Goal: Find specific page/section: Find specific page/section

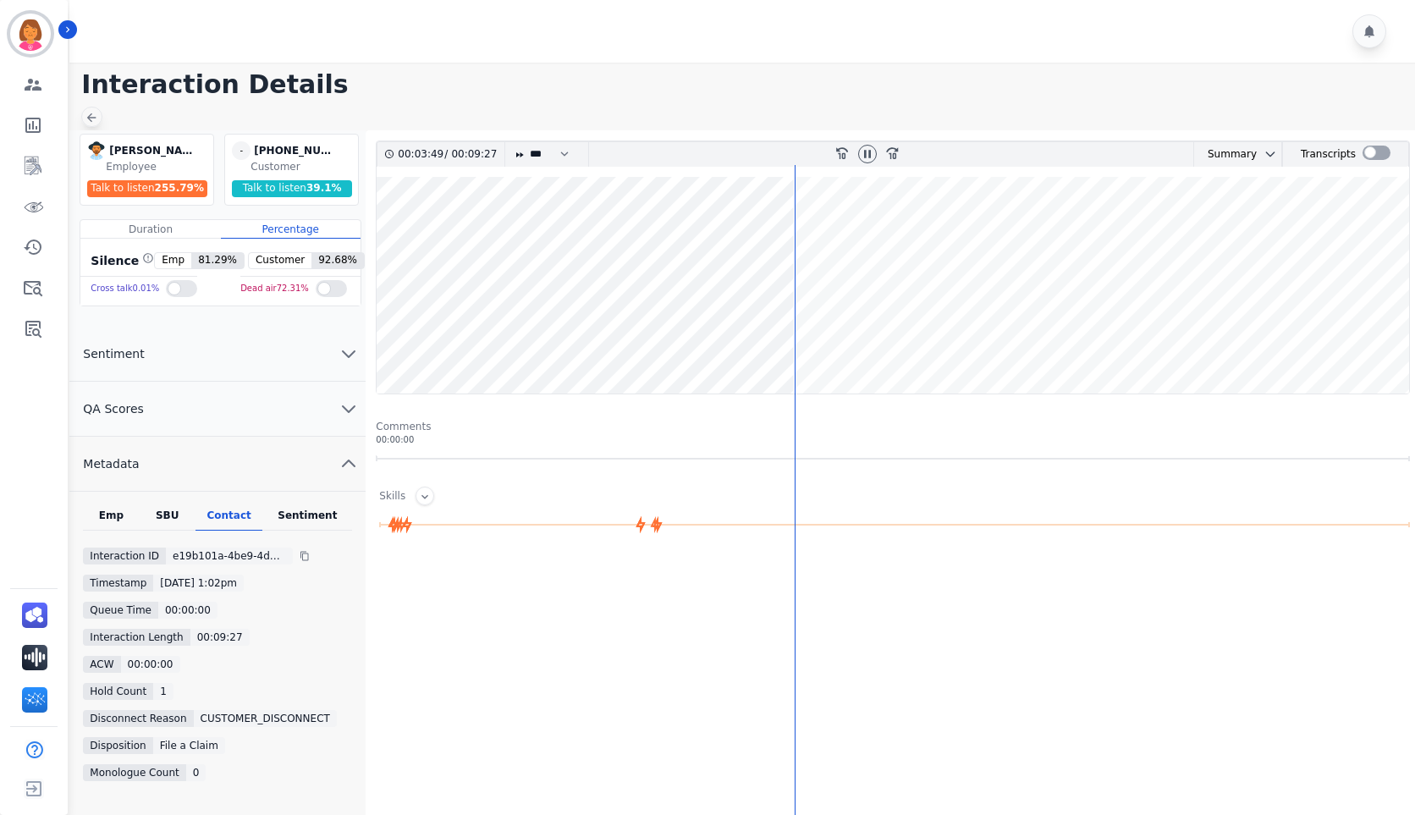
click at [88, 113] on icon at bounding box center [92, 118] width 14 height 14
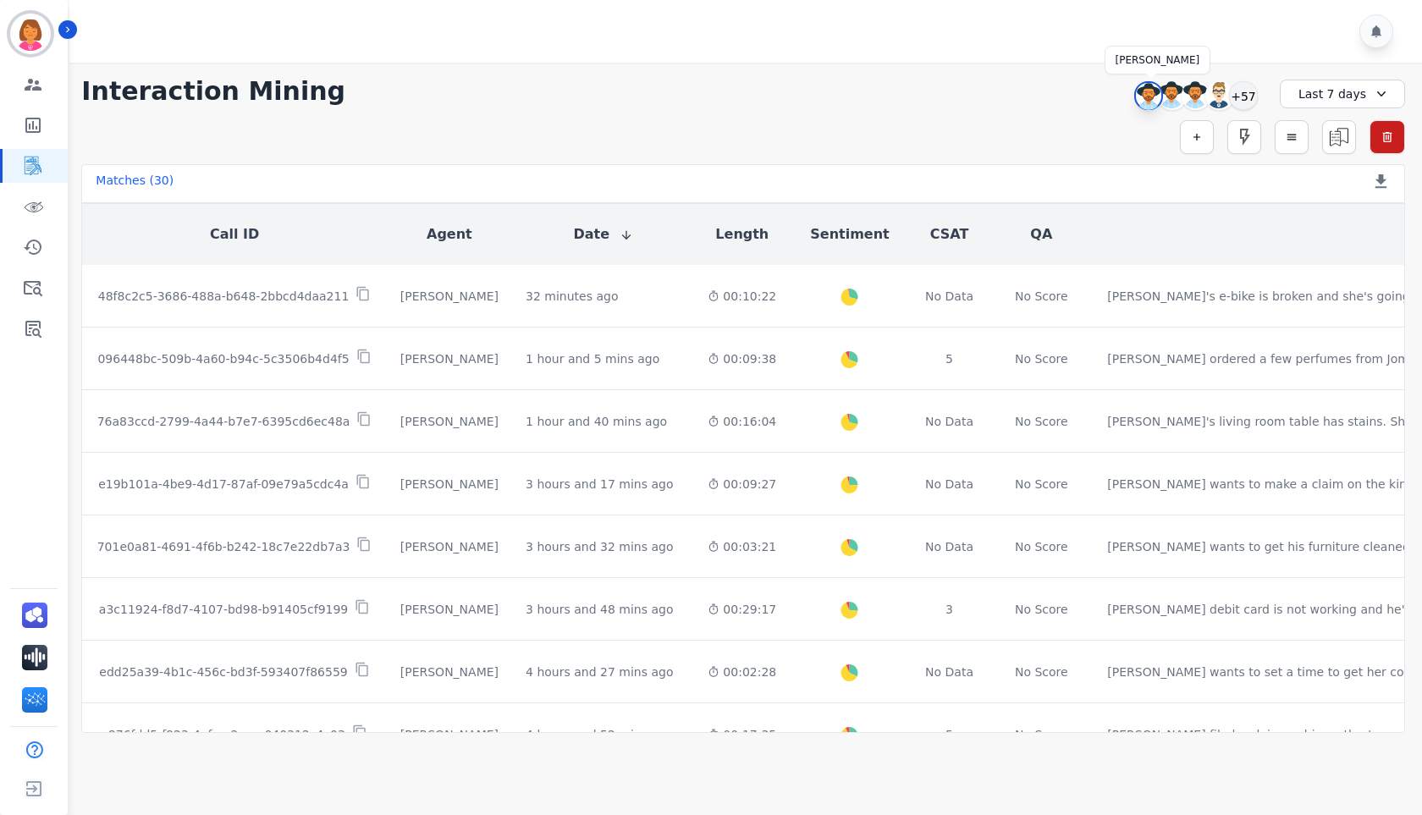
click at [1145, 93] on img at bounding box center [1148, 96] width 25 height 27
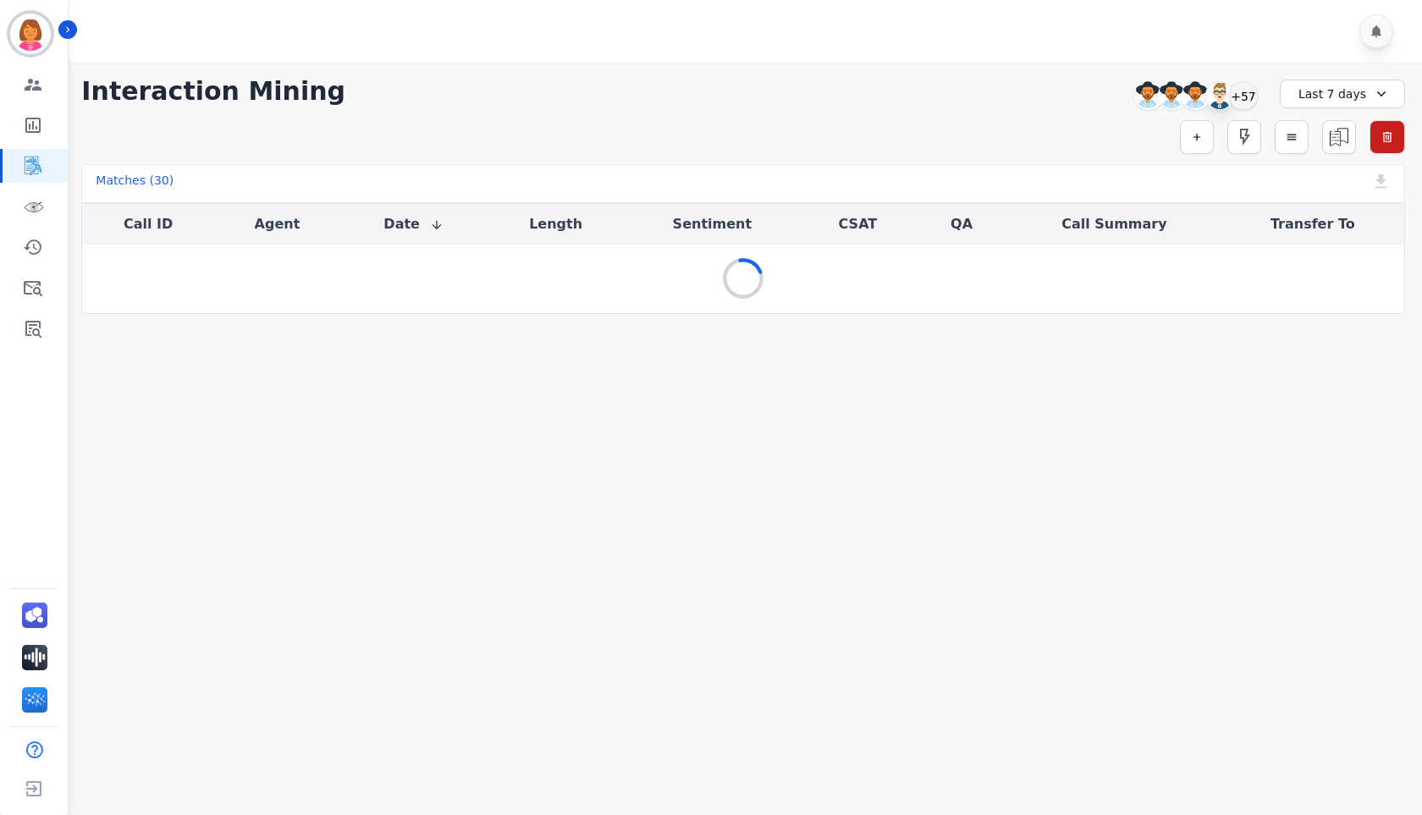
drag, startPoint x: 1244, startPoint y: 89, endPoint x: 1227, endPoint y: 103, distance: 22.2
click at [1245, 90] on div "+57" at bounding box center [1243, 95] width 29 height 29
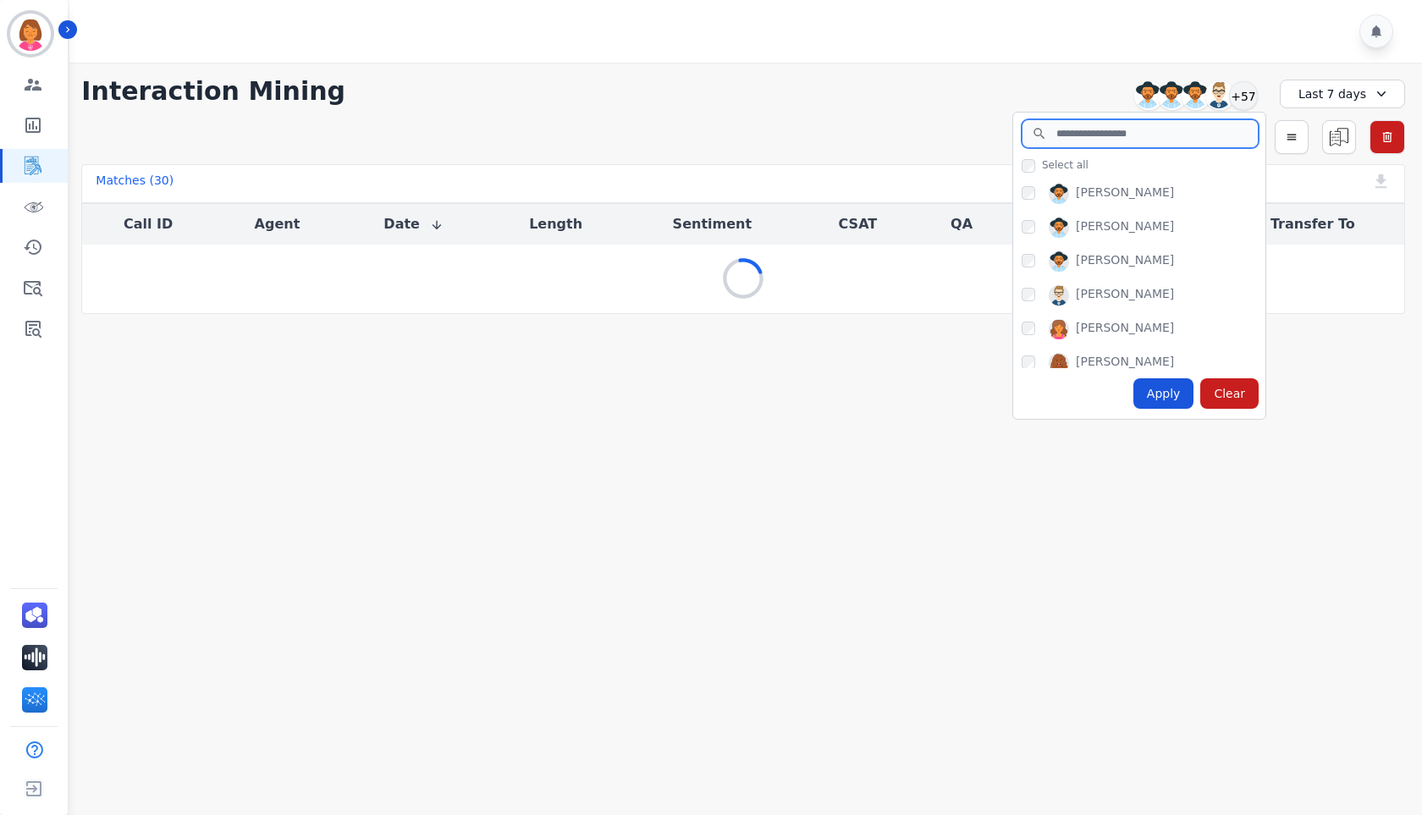
click at [1183, 137] on input "search" at bounding box center [1140, 133] width 237 height 29
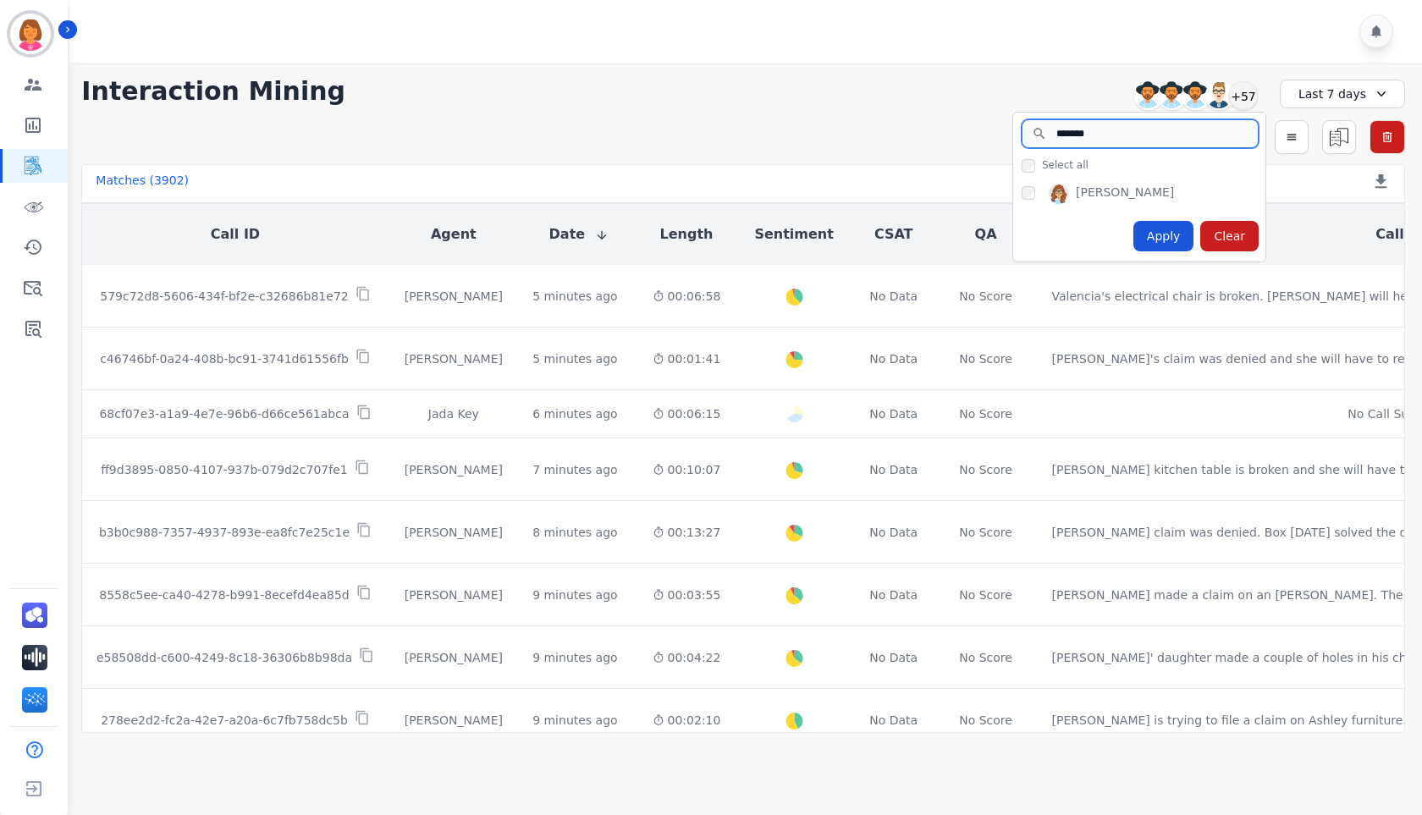
type input "*******"
click at [1145, 222] on div "Apply" at bounding box center [1163, 236] width 61 height 30
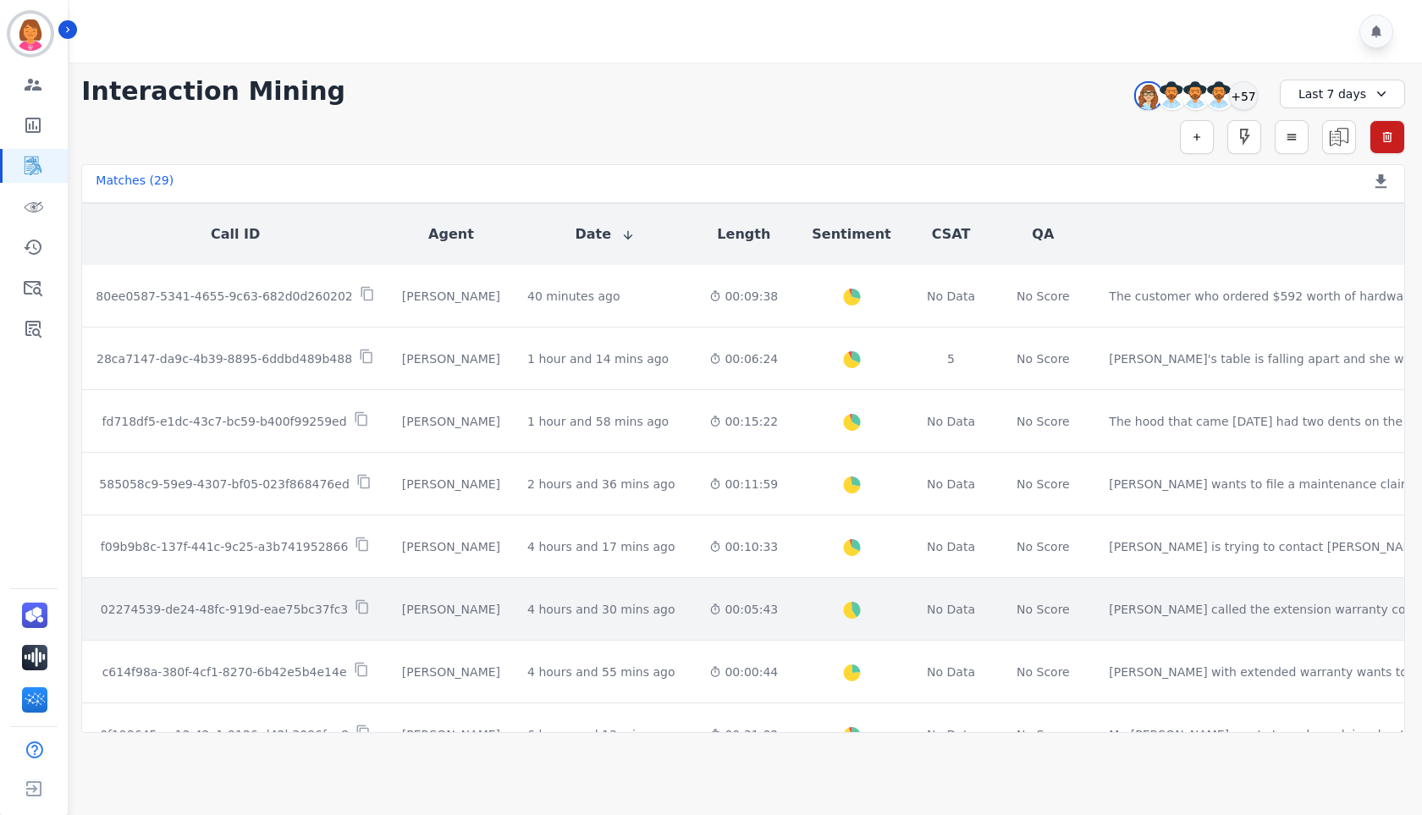
click at [696, 598] on td "00:05:43" at bounding box center [744, 609] width 96 height 63
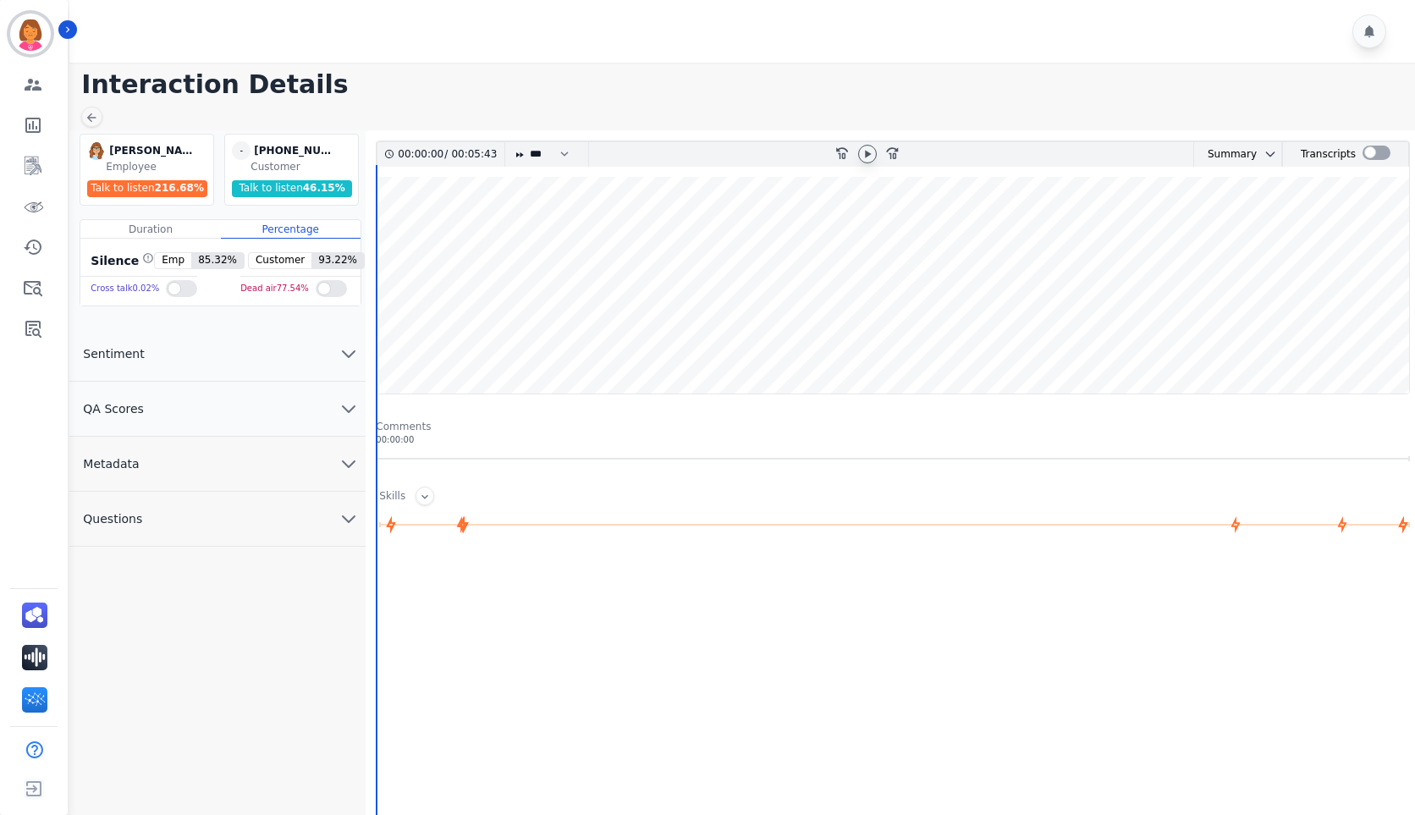
click at [868, 157] on icon at bounding box center [868, 154] width 14 height 14
click at [91, 119] on icon at bounding box center [92, 118] width 14 height 14
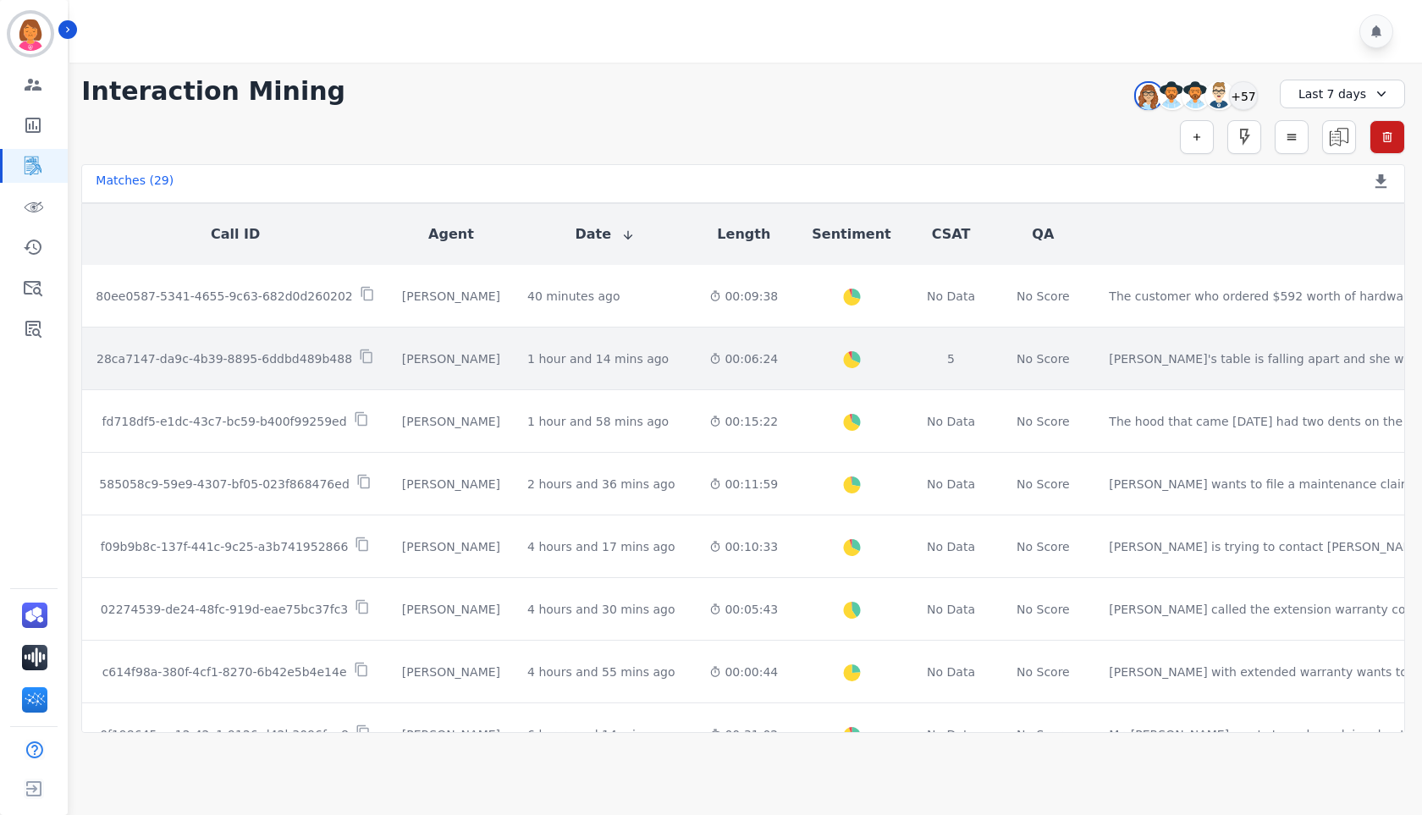
click at [709, 361] on div "00:06:24" at bounding box center [743, 358] width 69 height 17
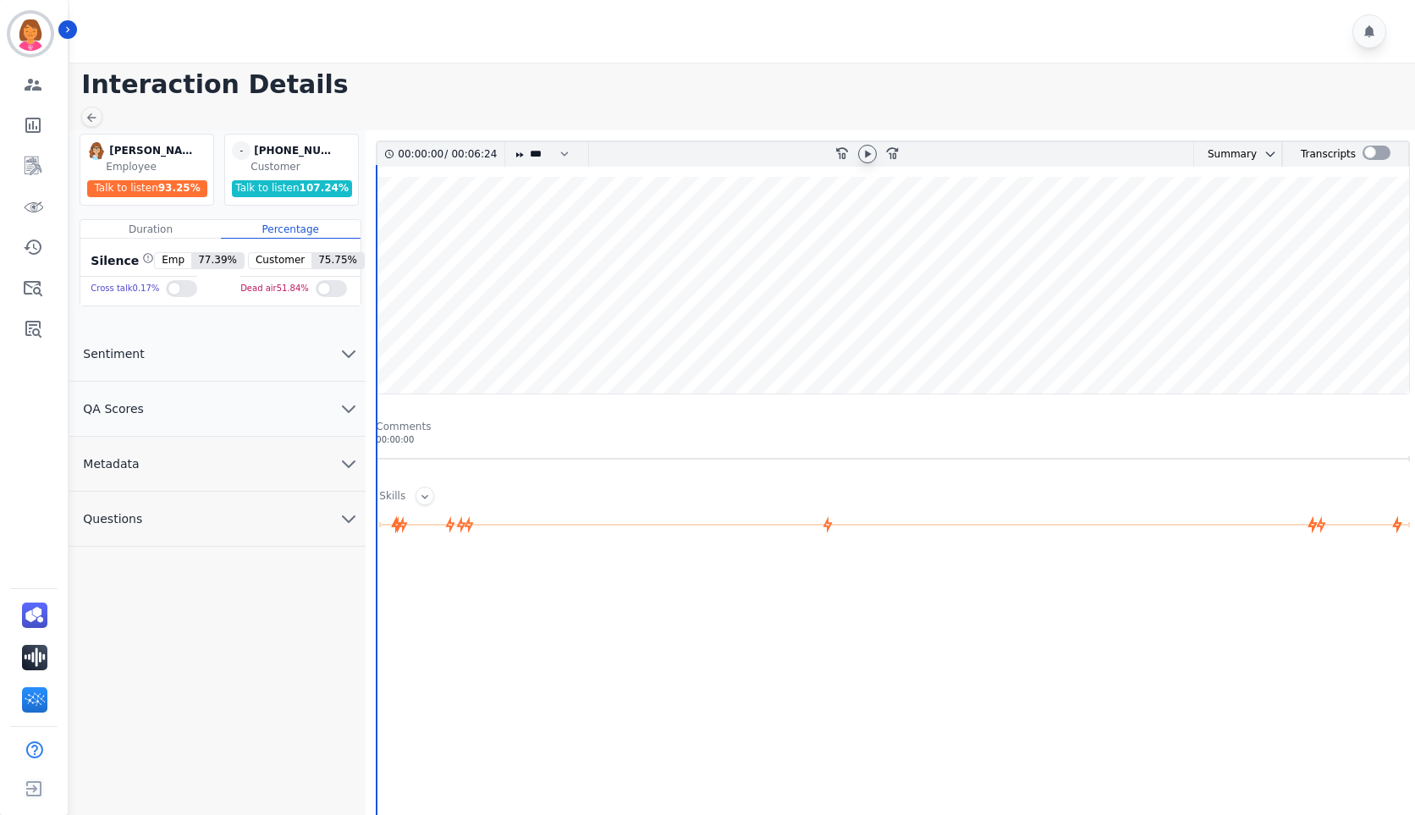
click at [865, 152] on icon at bounding box center [868, 154] width 14 height 14
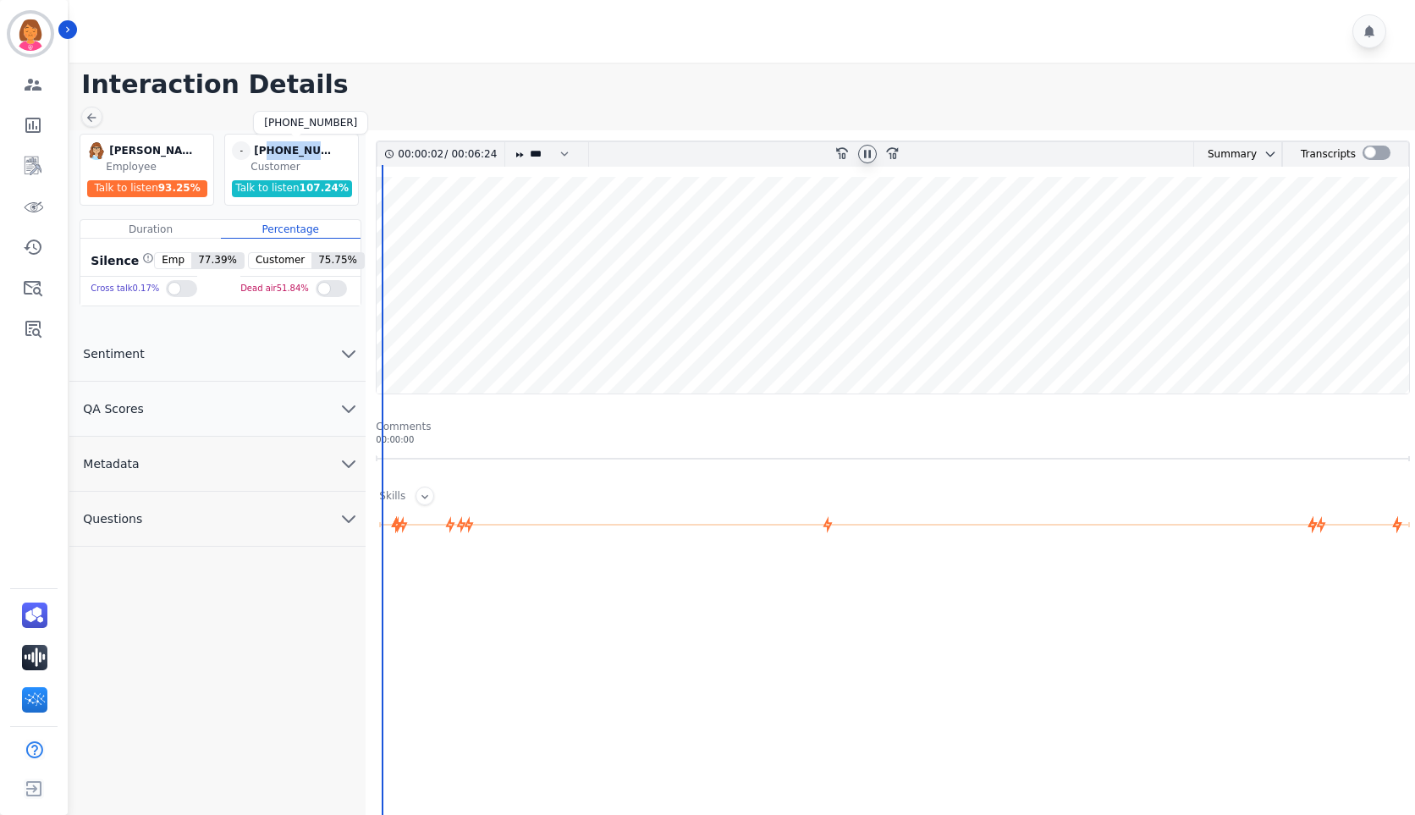
drag, startPoint x: 336, startPoint y: 141, endPoint x: 266, endPoint y: 149, distance: 70.7
click at [266, 149] on div "[PHONE_NUMBER]" at bounding box center [296, 150] width 85 height 19
copy div "4174371069"
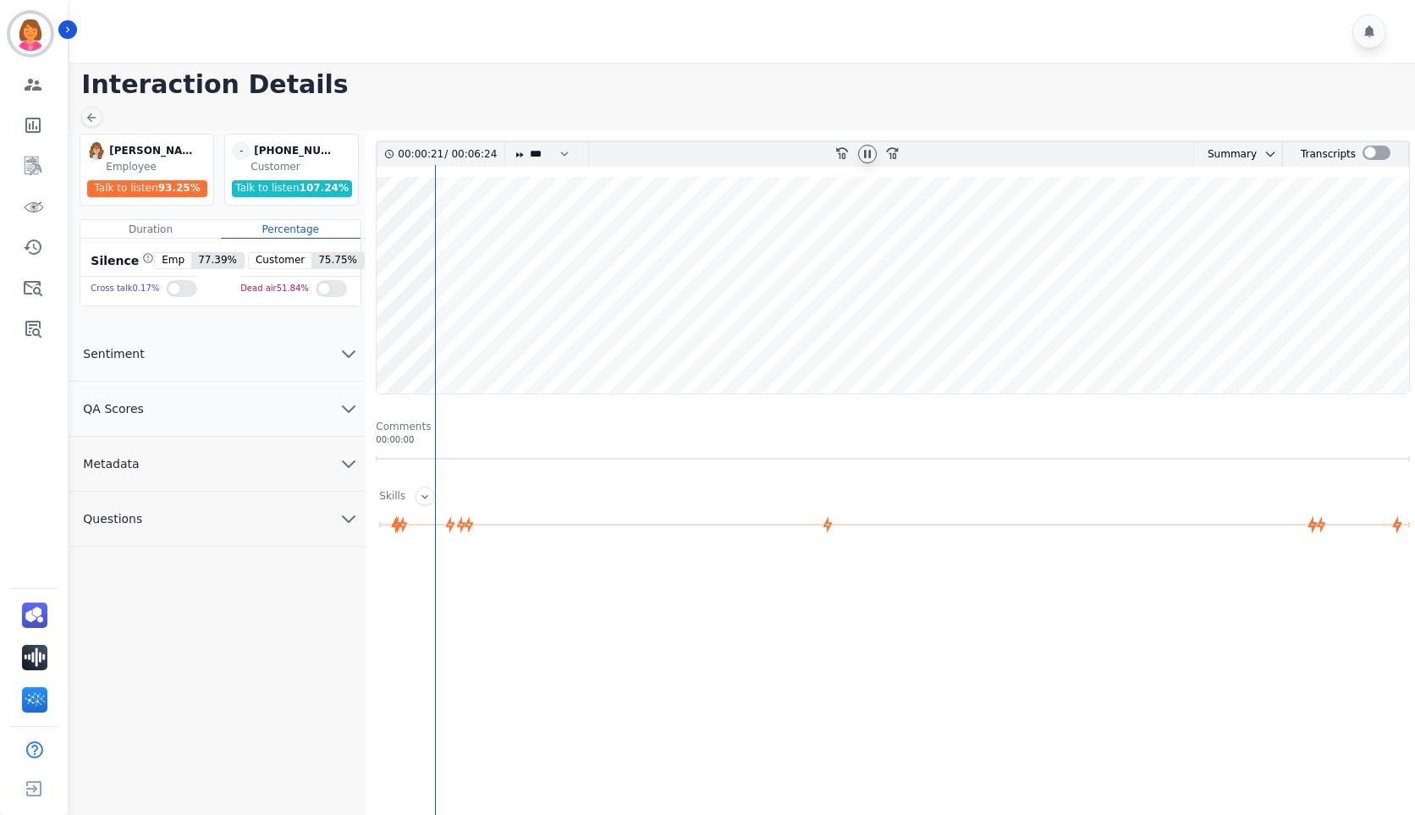
click at [873, 154] on icon at bounding box center [868, 154] width 14 height 14
click at [869, 153] on icon at bounding box center [868, 154] width 6 height 8
click at [246, 455] on button "Metadata" at bounding box center [217, 464] width 296 height 55
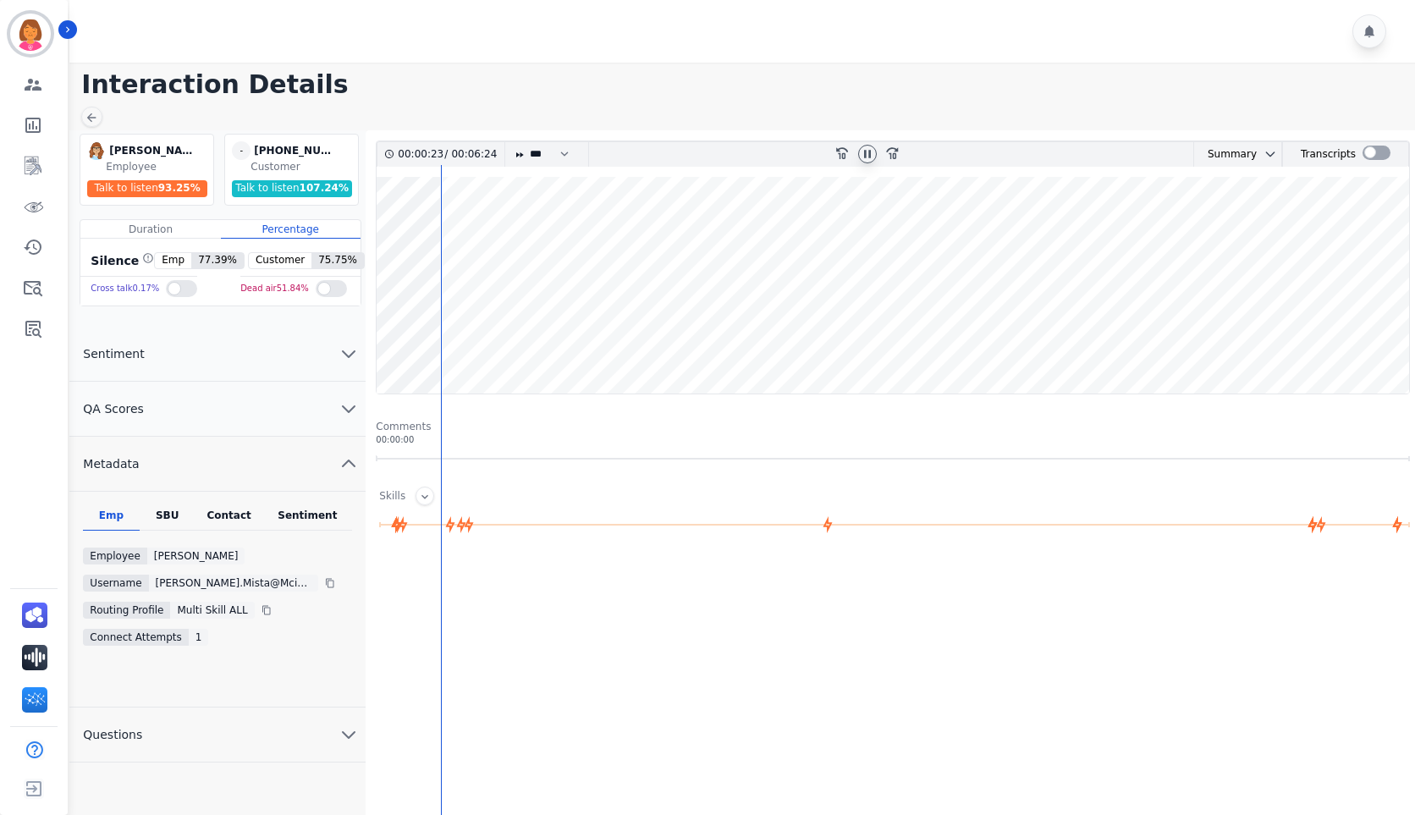
click at [219, 520] on div "Contact" at bounding box center [230, 520] width 68 height 22
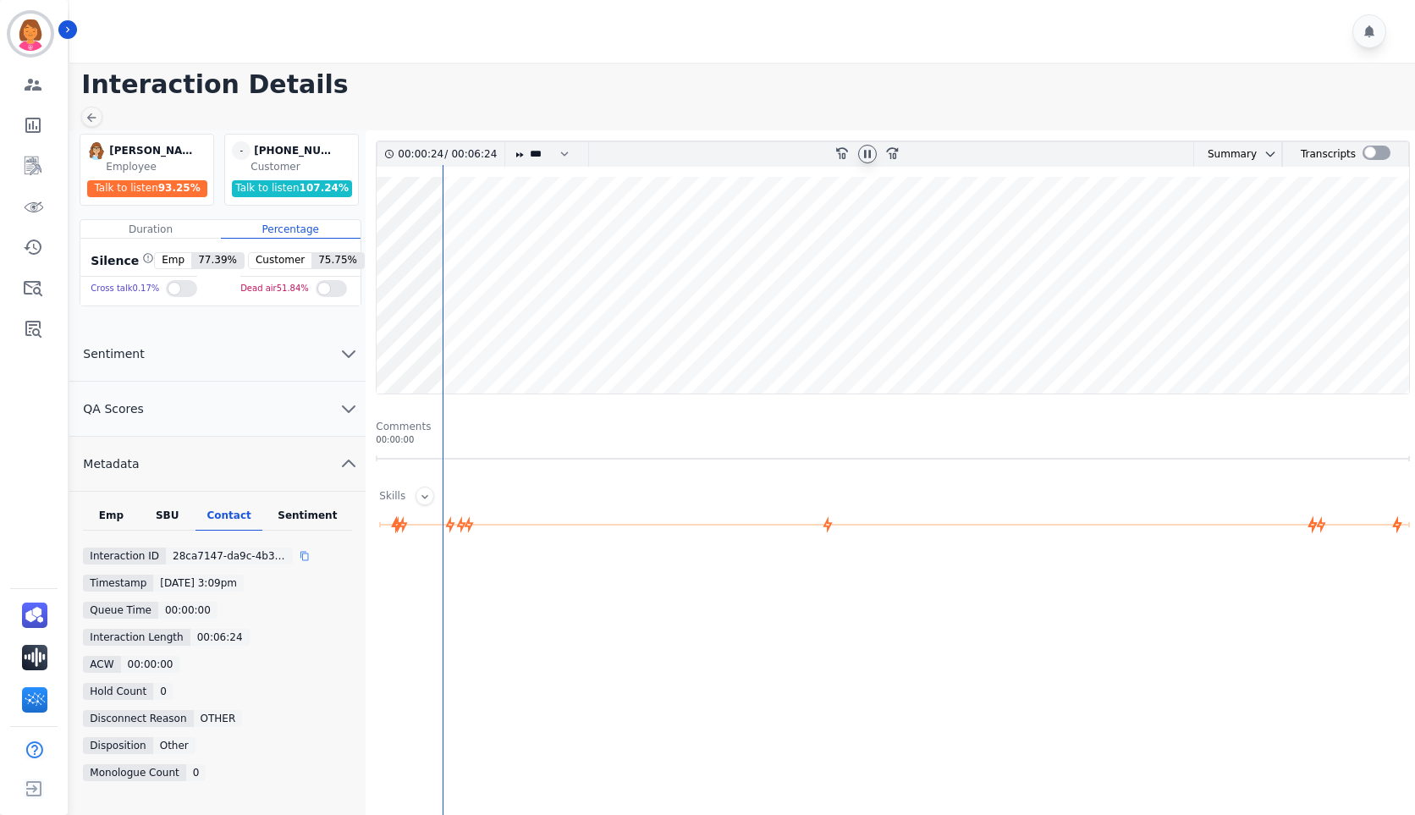
drag, startPoint x: 303, startPoint y: 554, endPoint x: 284, endPoint y: 558, distance: 19.9
click at [302, 554] on div at bounding box center [312, 556] width 24 height 17
click at [859, 149] on div at bounding box center [867, 154] width 19 height 19
click at [865, 157] on icon at bounding box center [868, 154] width 14 height 14
click at [729, 339] on wave at bounding box center [893, 285] width 1033 height 217
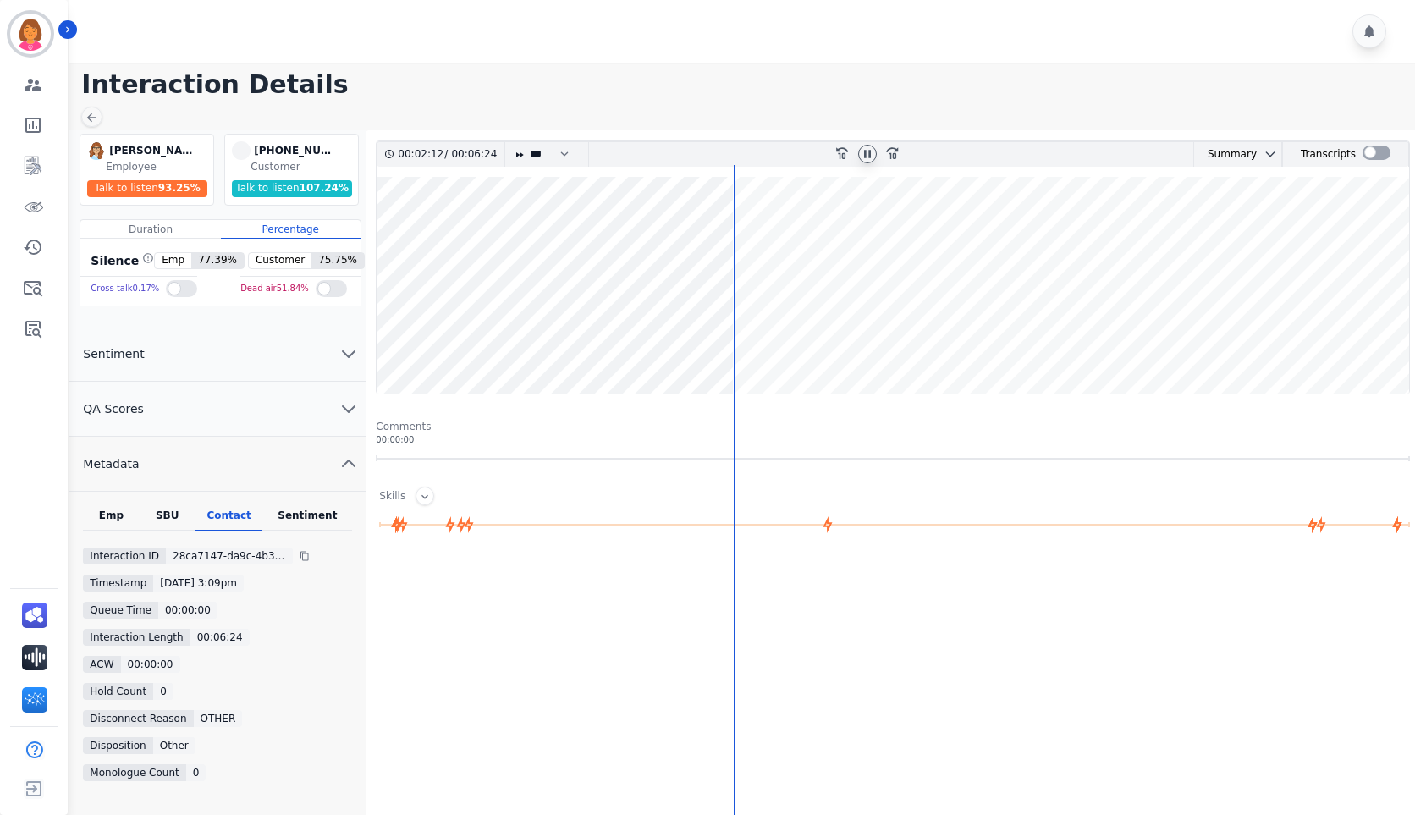
click at [764, 338] on wave at bounding box center [893, 285] width 1033 height 217
click at [798, 339] on wave at bounding box center [893, 285] width 1033 height 217
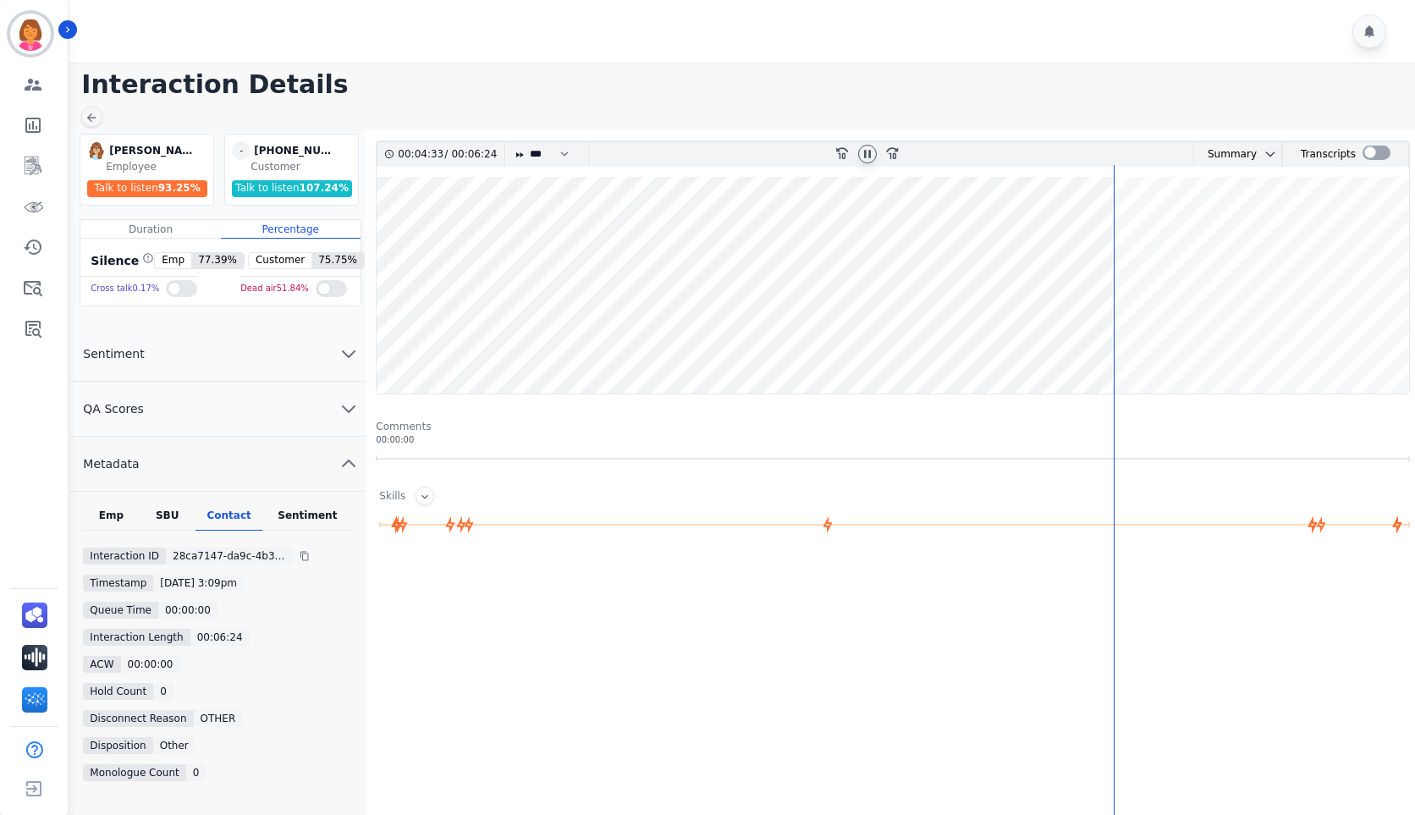
click at [876, 151] on div at bounding box center [867, 154] width 19 height 19
click at [871, 147] on icon at bounding box center [868, 154] width 14 height 14
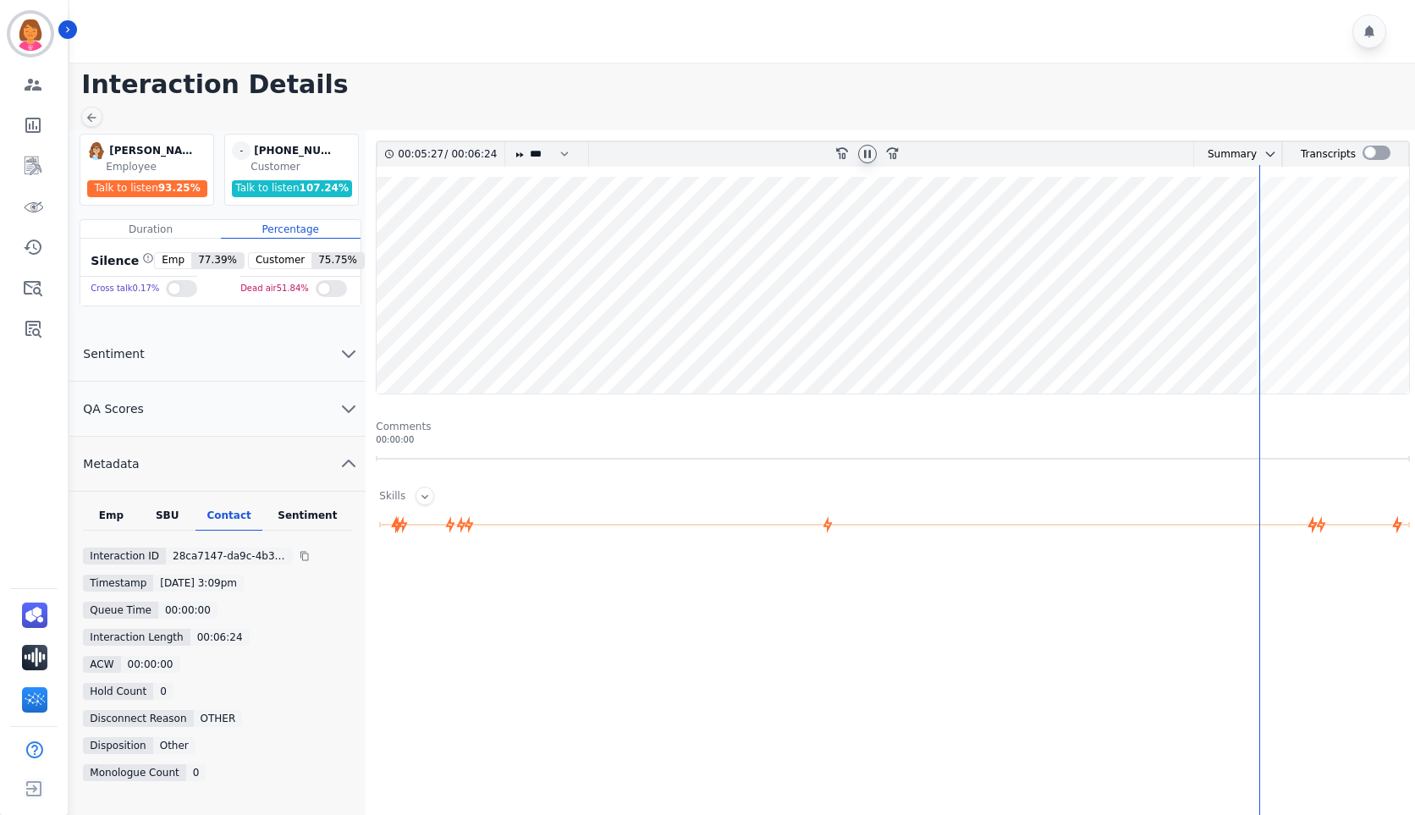
click at [866, 159] on icon at bounding box center [868, 154] width 14 height 14
click at [923, 92] on h1 "Interaction Details" at bounding box center [748, 84] width 1334 height 30
click at [863, 155] on icon at bounding box center [868, 154] width 14 height 14
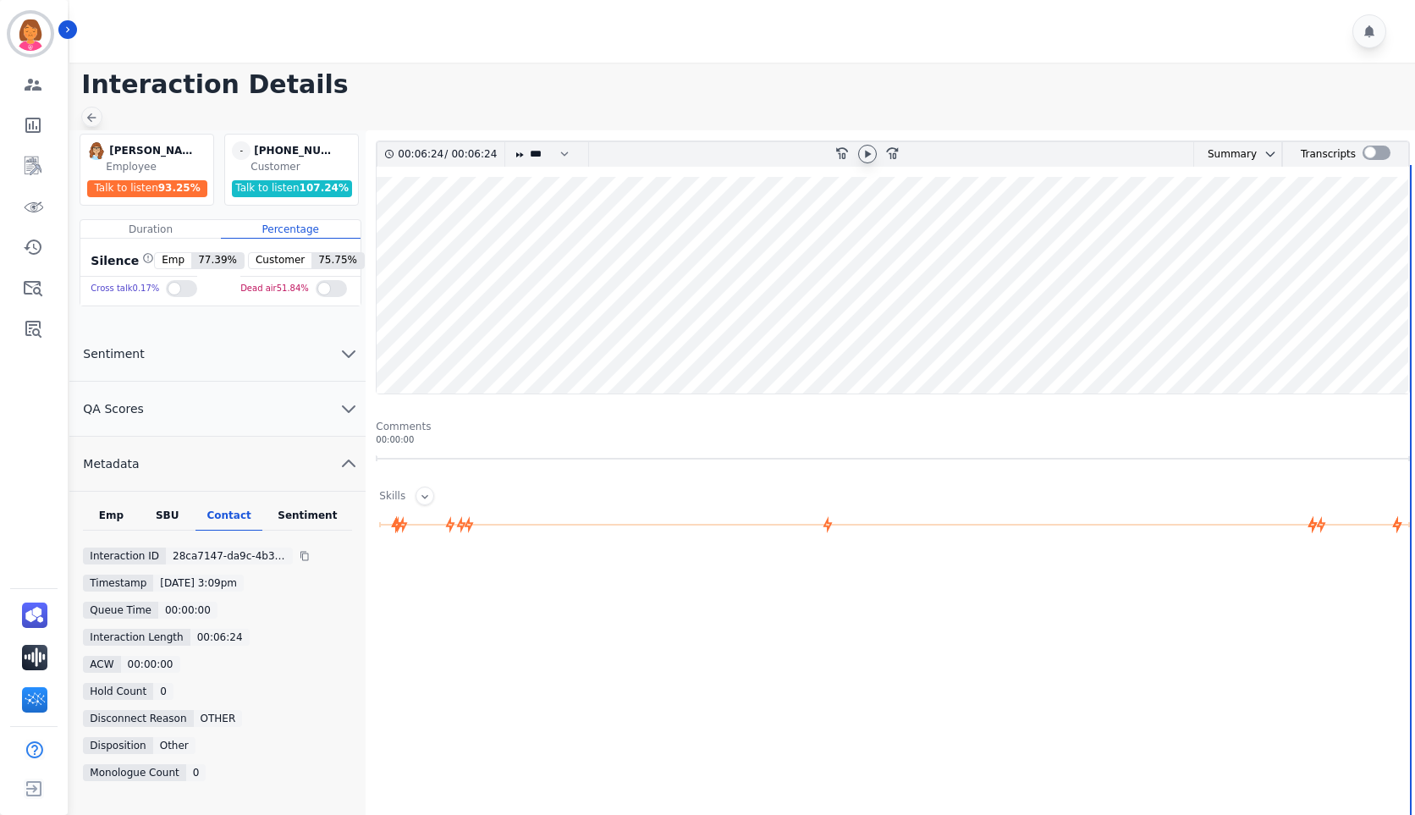
click at [98, 122] on icon at bounding box center [92, 118] width 14 height 14
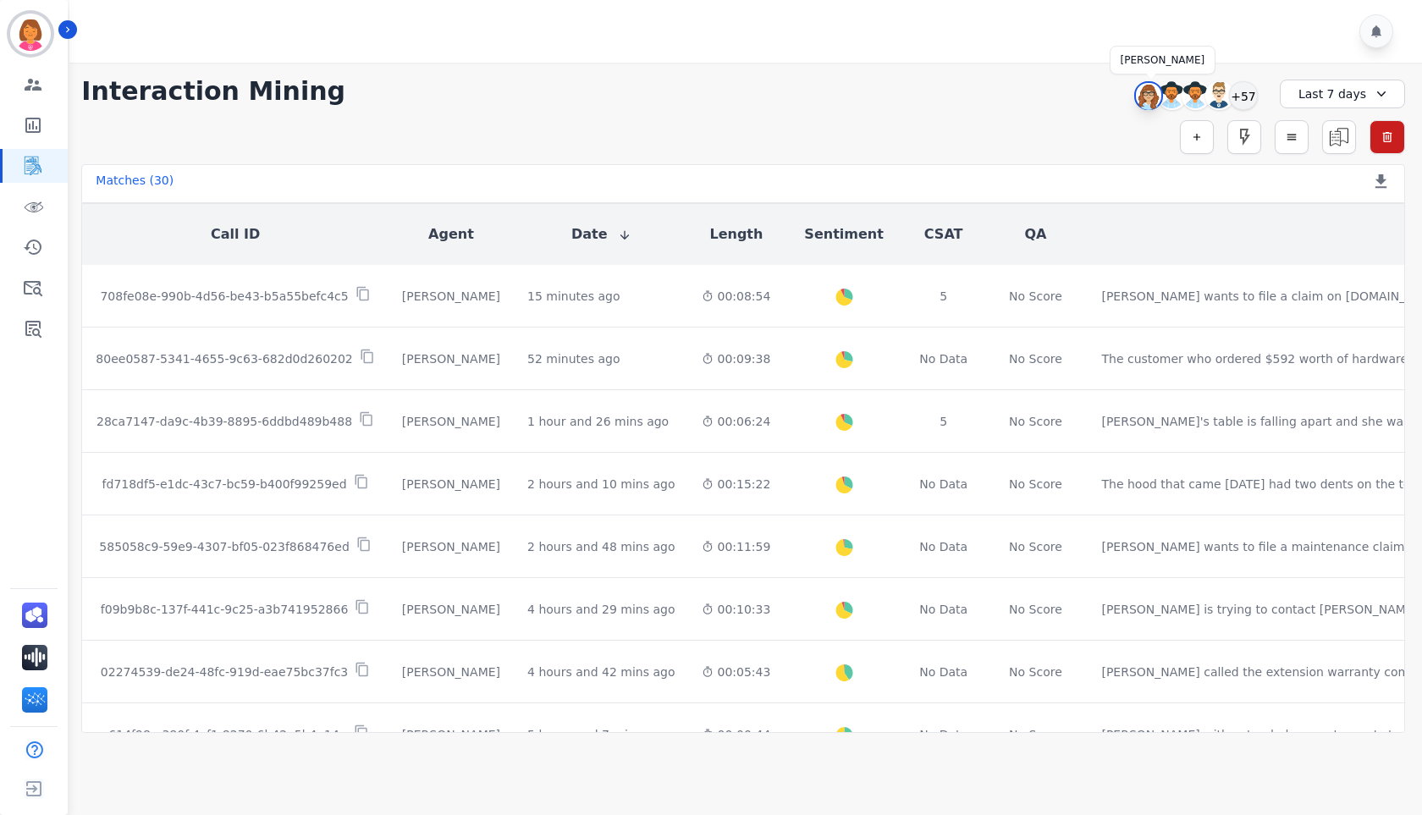
click at [1152, 100] on img at bounding box center [1148, 96] width 25 height 27
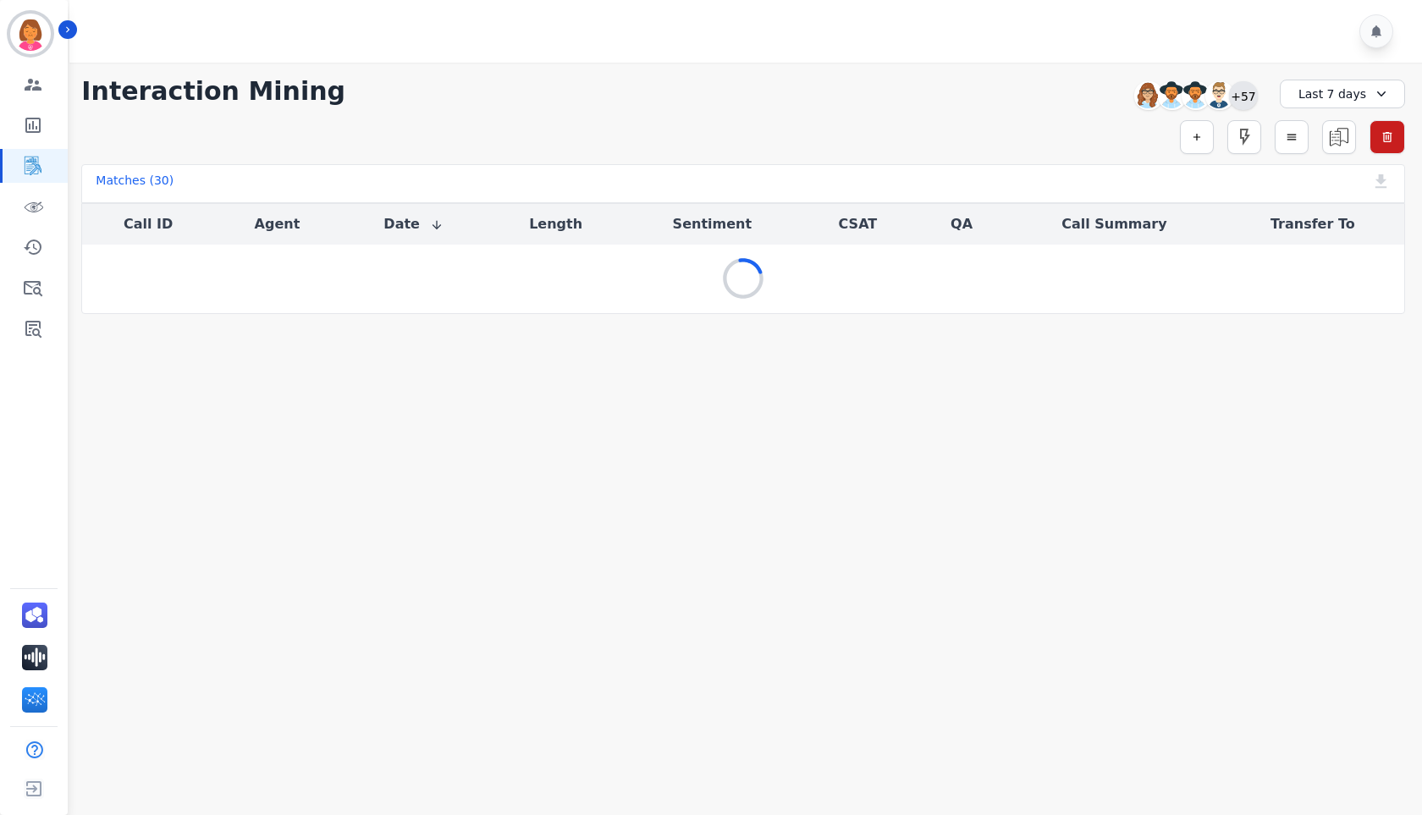
click at [1235, 96] on div "+57" at bounding box center [1243, 95] width 29 height 29
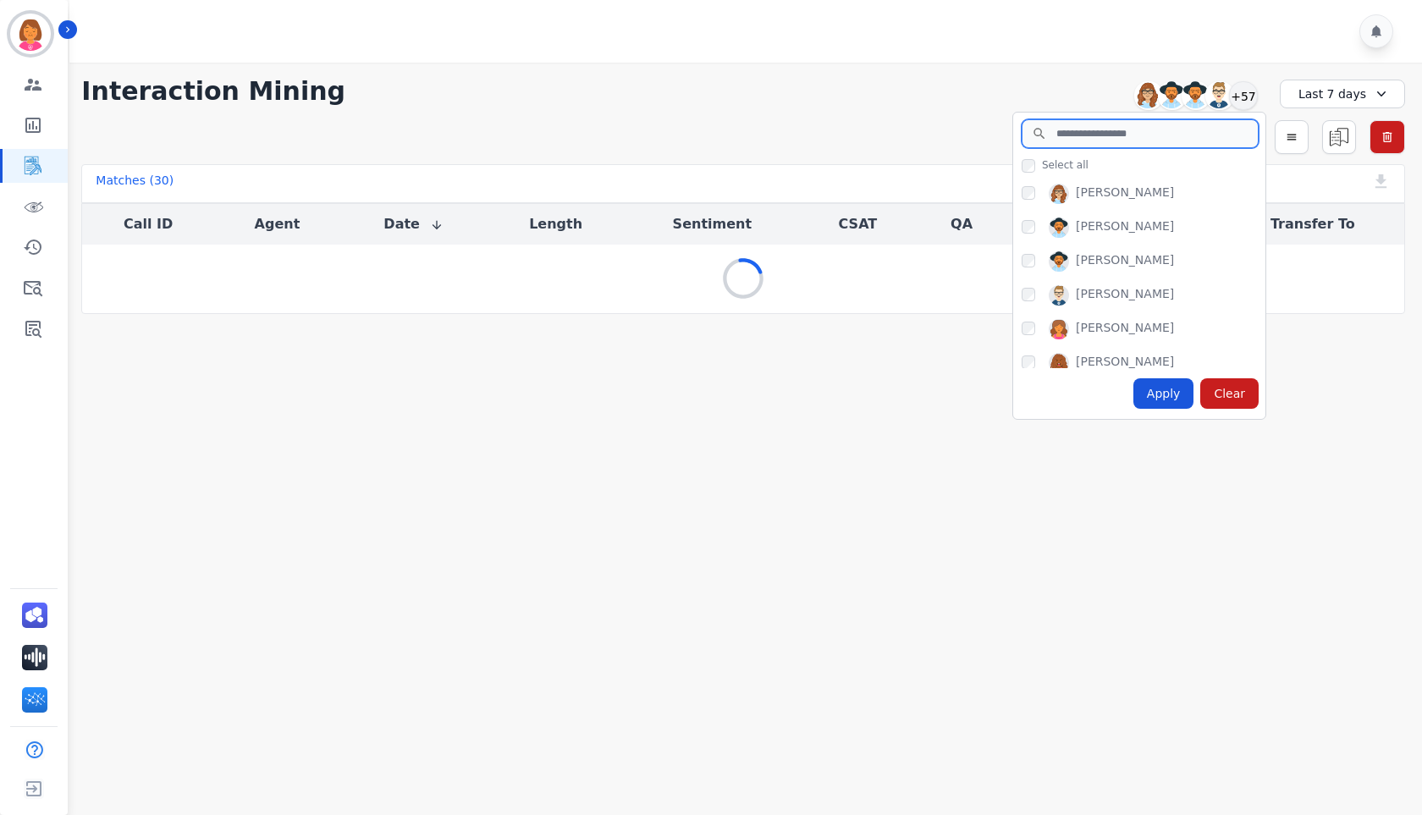
click at [1215, 130] on input "search" at bounding box center [1140, 133] width 237 height 29
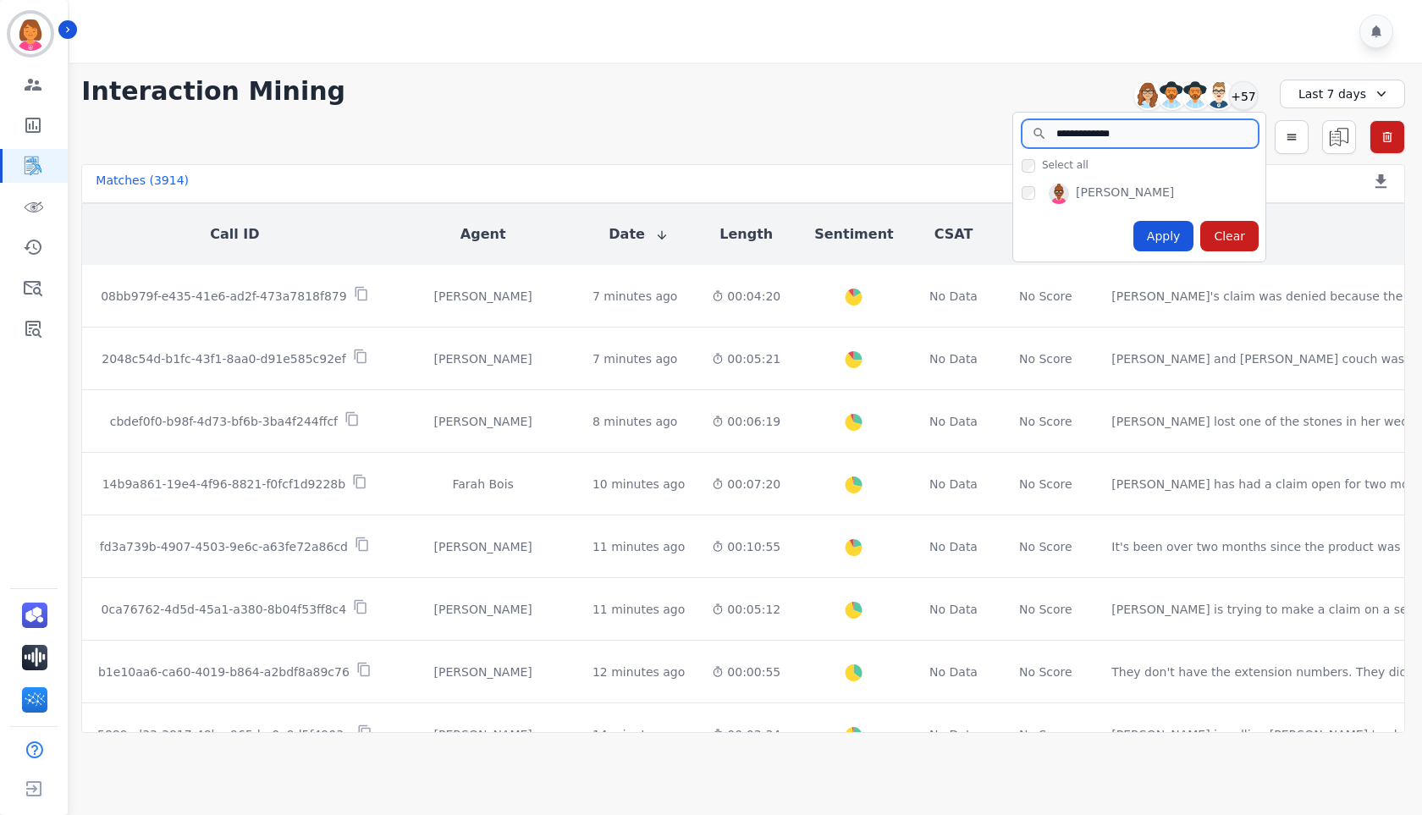
type input "**********"
click at [1137, 185] on div "[PERSON_NAME]" at bounding box center [1125, 194] width 98 height 20
click at [1166, 239] on div "Apply" at bounding box center [1163, 236] width 61 height 30
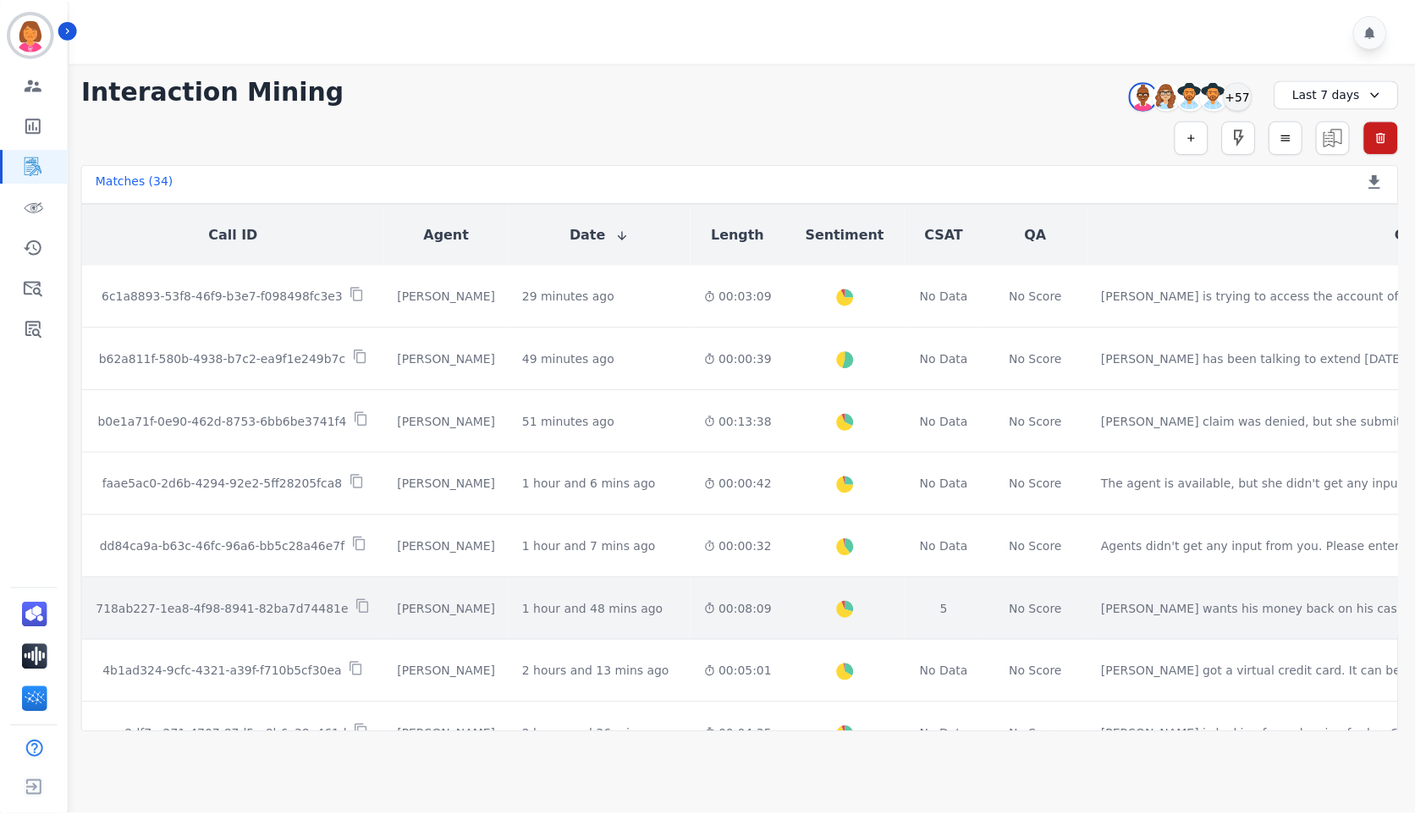
scroll to position [85, 0]
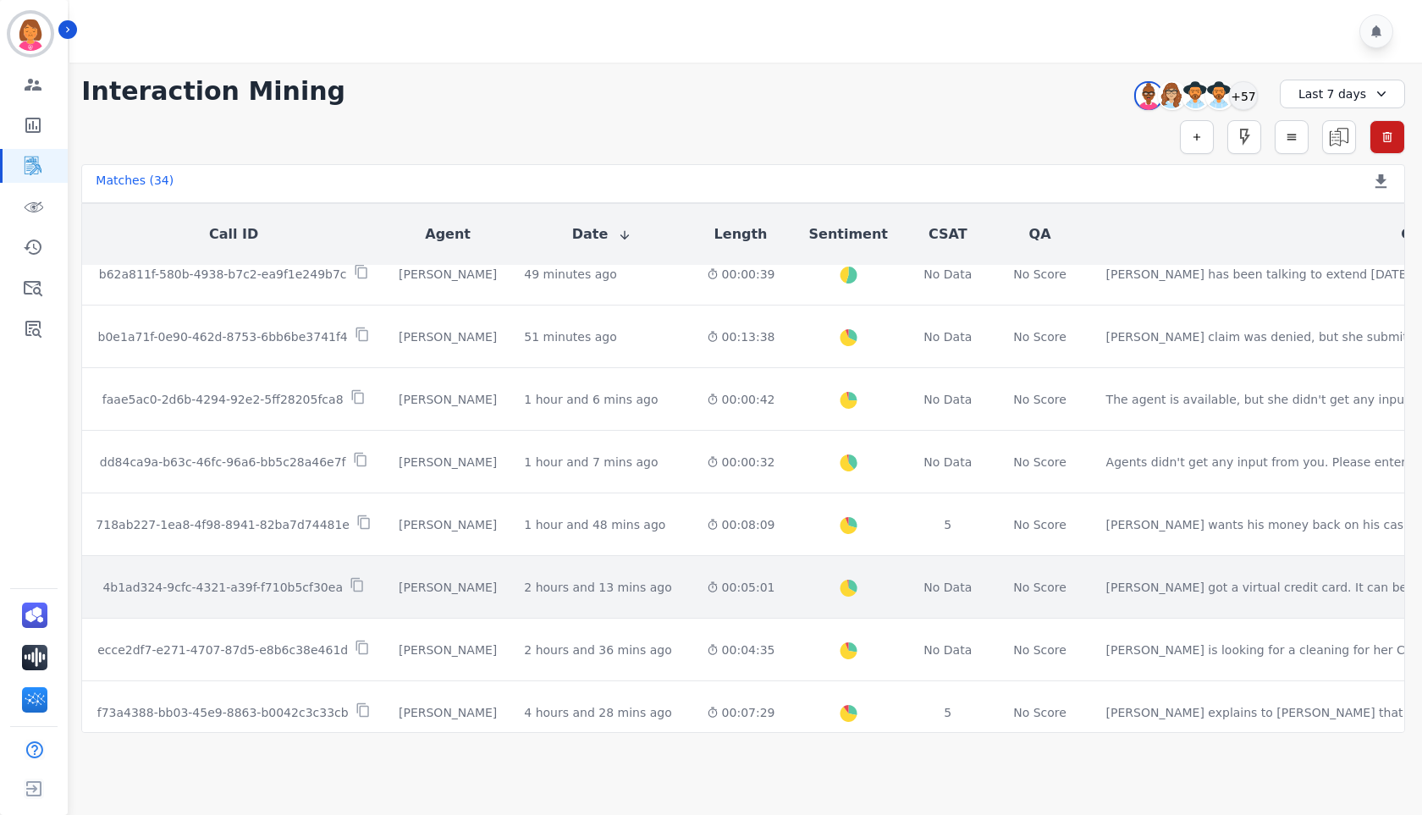
click at [707, 579] on div "00:05:01" at bounding box center [741, 587] width 69 height 17
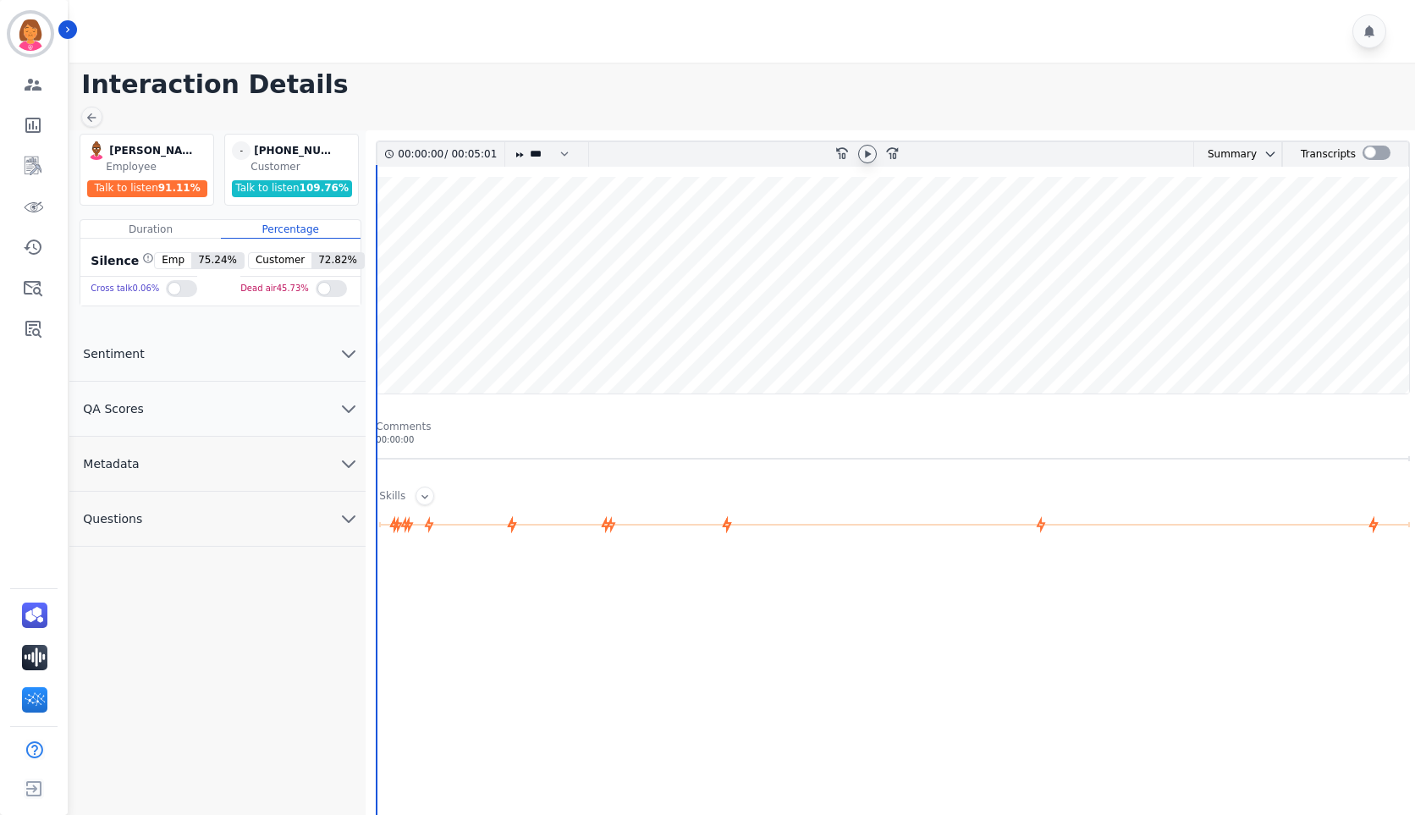
click at [866, 158] on icon at bounding box center [868, 154] width 14 height 14
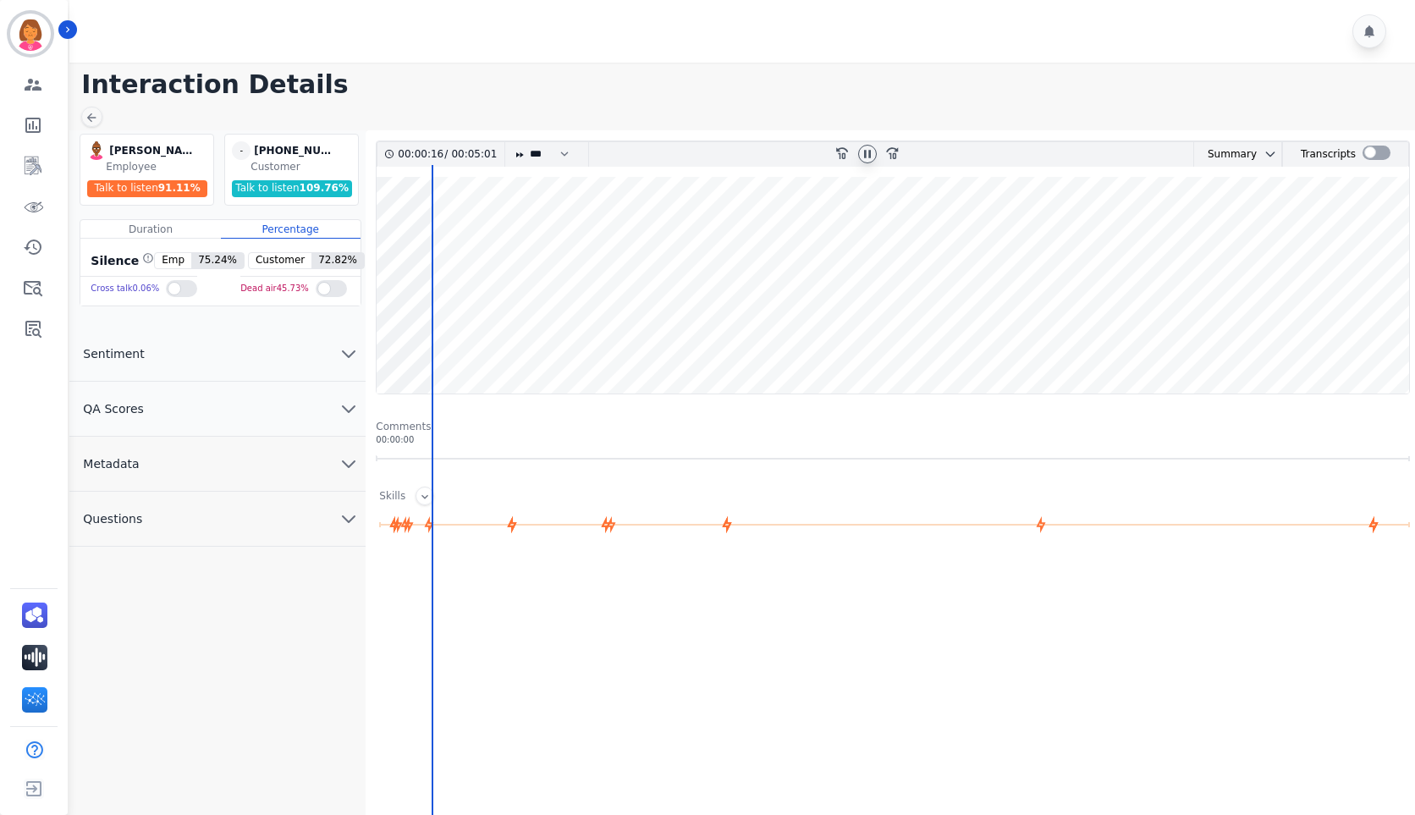
click at [201, 462] on button "Metadata" at bounding box center [217, 464] width 296 height 55
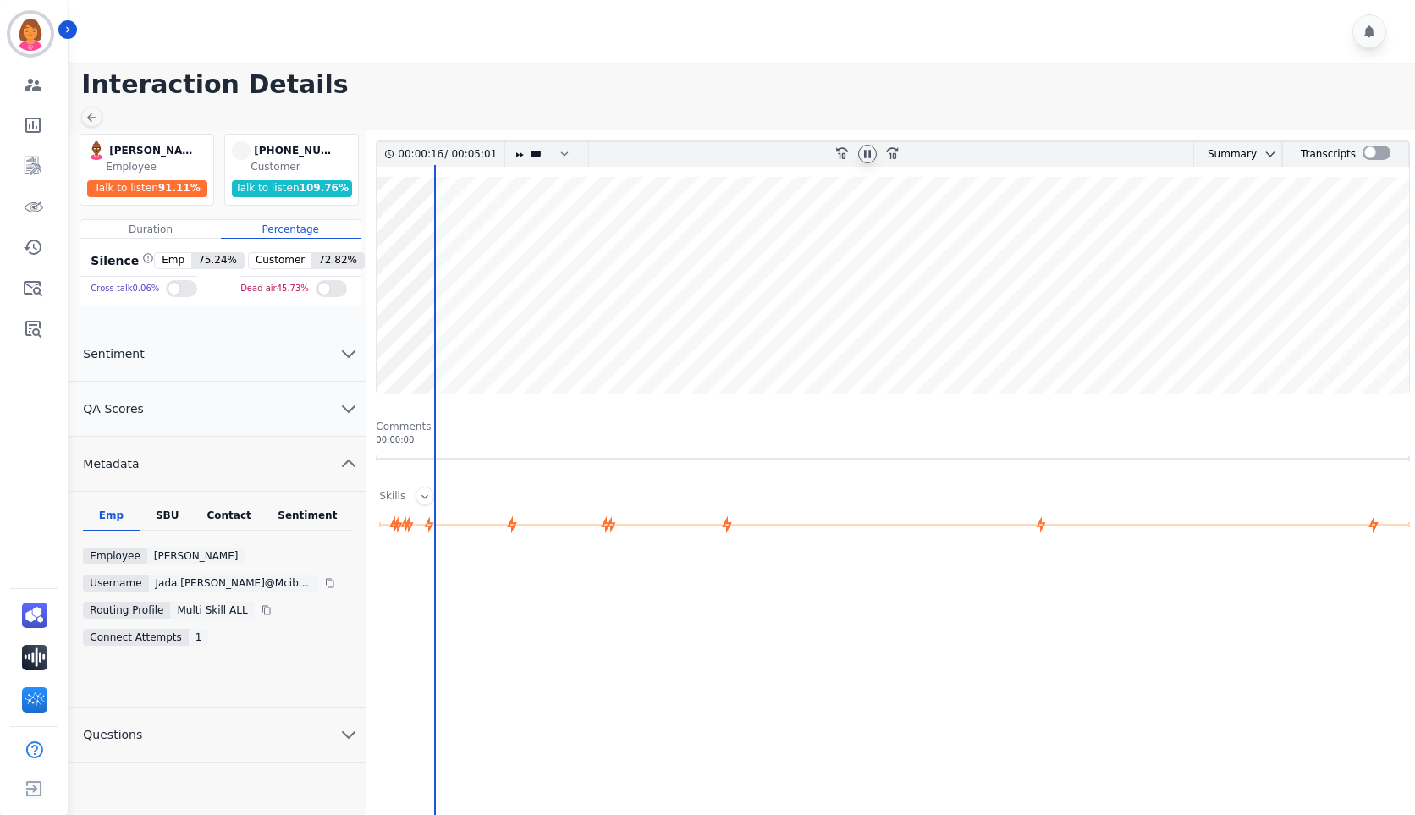
click at [235, 512] on div "Contact" at bounding box center [230, 520] width 68 height 22
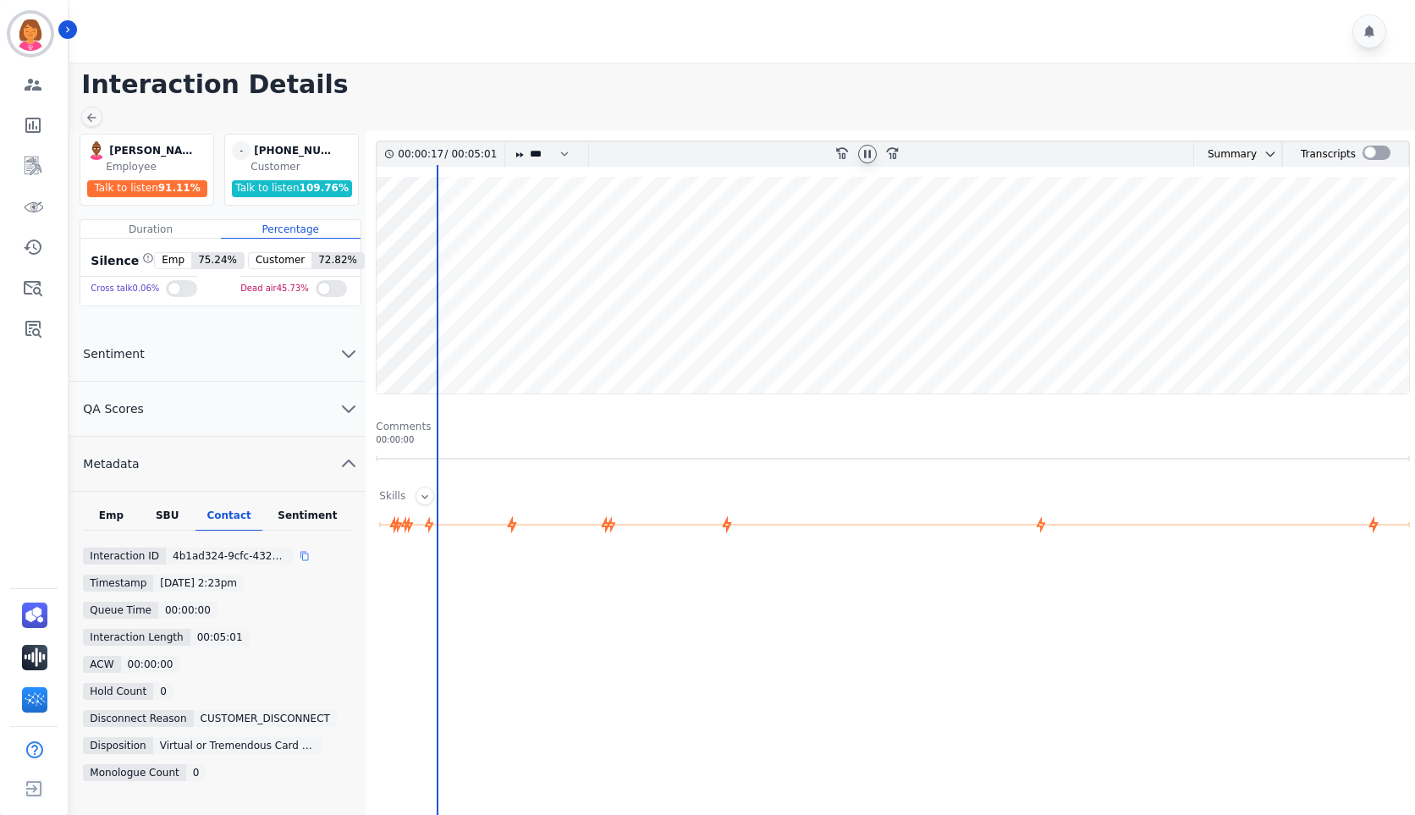
click at [300, 554] on icon at bounding box center [304, 555] width 8 height 9
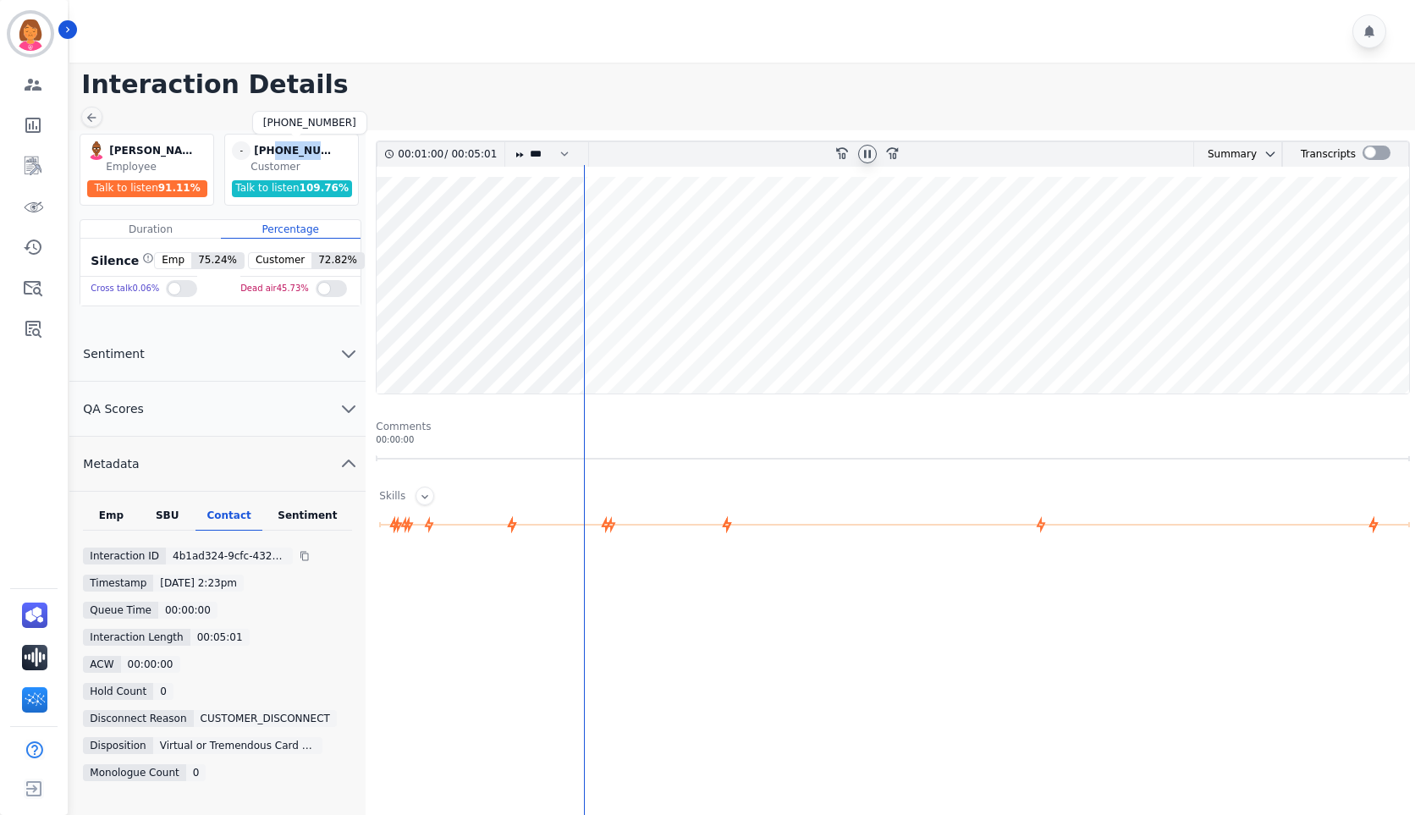
drag, startPoint x: 337, startPoint y: 153, endPoint x: 273, endPoint y: 158, distance: 64.5
click at [273, 158] on div "[PHONE_NUMBER]" at bounding box center [296, 150] width 85 height 19
click at [863, 152] on icon at bounding box center [868, 154] width 14 height 14
